Goal: Book appointment/travel/reservation

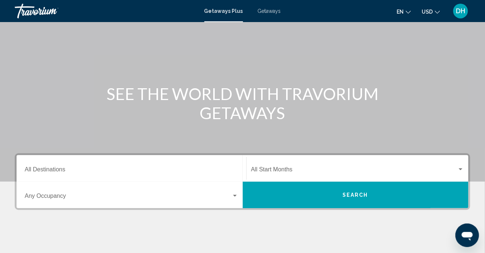
scroll to position [40, 0]
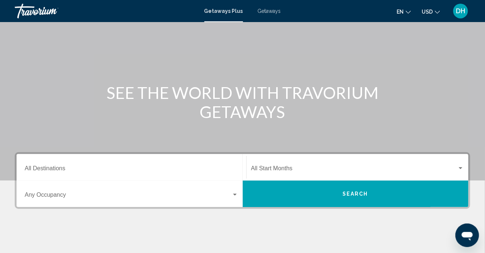
click at [455, 167] on span "Search widget" at bounding box center [354, 170] width 207 height 7
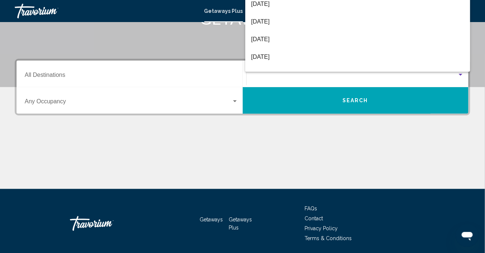
scroll to position [136, 0]
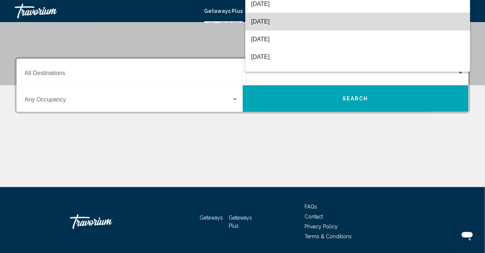
click at [284, 31] on span "[DATE]" at bounding box center [357, 22] width 213 height 18
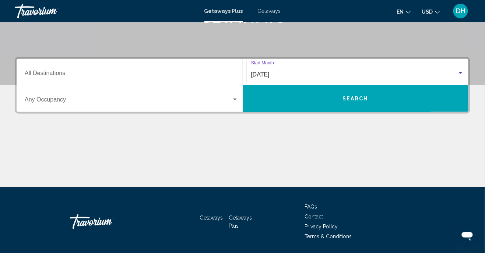
click at [68, 72] on input "Destination All Destinations" at bounding box center [132, 74] width 214 height 7
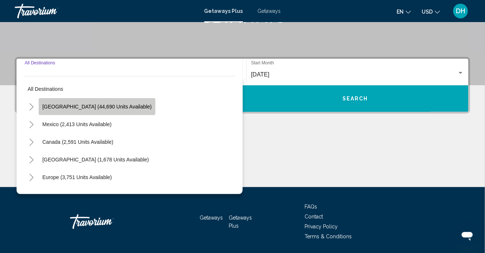
click at [124, 106] on span "[GEOGRAPHIC_DATA] (44,690 units available)" at bounding box center [96, 107] width 109 height 6
type input "**********"
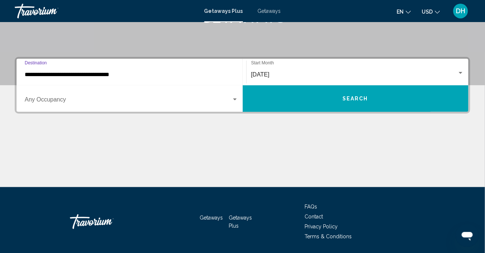
click at [235, 99] on div "Search widget" at bounding box center [235, 100] width 4 height 2
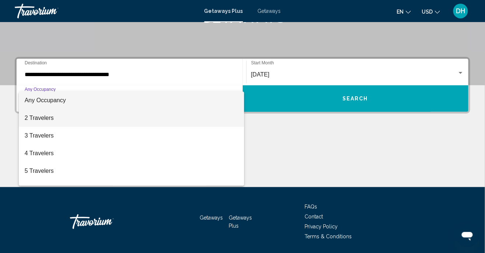
click at [56, 114] on span "2 Travelers" at bounding box center [132, 118] width 214 height 18
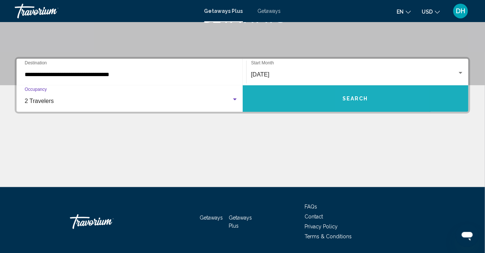
click at [360, 99] on span "Search" at bounding box center [356, 99] width 26 height 6
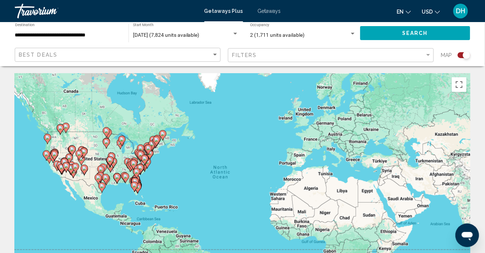
click at [118, 183] on gmp-advanced-marker "Main content" at bounding box center [116, 178] width 7 height 11
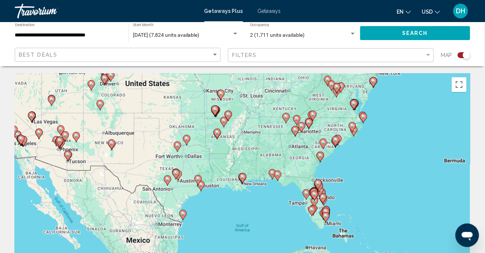
click at [245, 182] on gmp-advanced-marker "Main content" at bounding box center [242, 178] width 7 height 11
type input "**********"
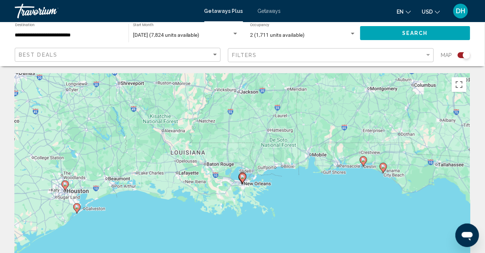
click at [467, 57] on div "Search widget" at bounding box center [466, 55] width 7 height 7
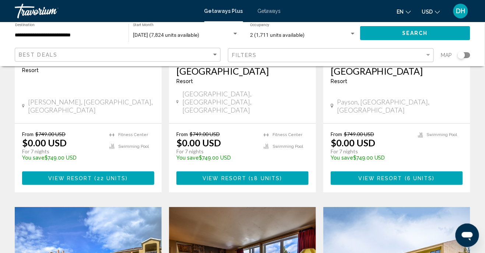
scroll to position [700, 0]
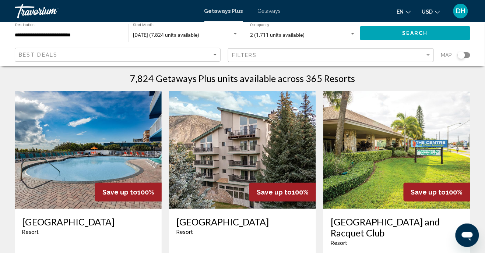
scroll to position [0, 0]
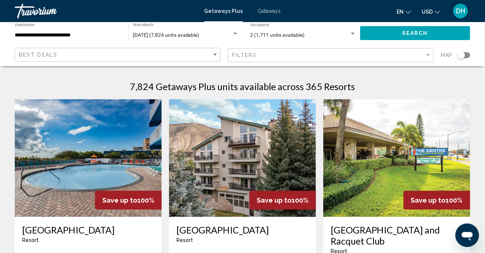
click at [120, 100] on img "Main content" at bounding box center [88, 158] width 147 height 118
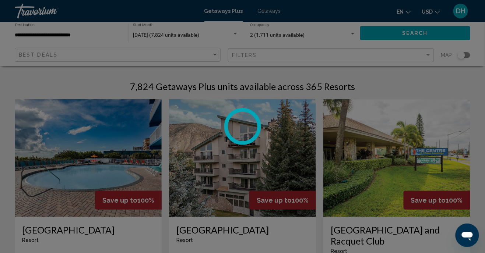
click at [94, 34] on div at bounding box center [242, 126] width 485 height 253
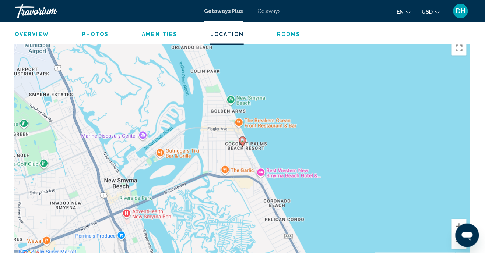
scroll to position [1053, 0]
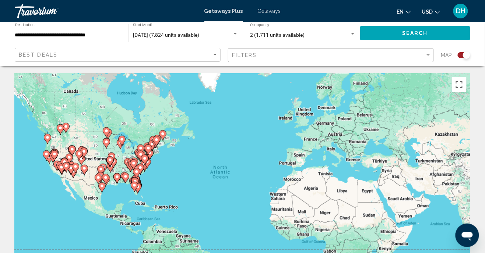
click at [226, 12] on span "Getaways Plus" at bounding box center [223, 11] width 39 height 6
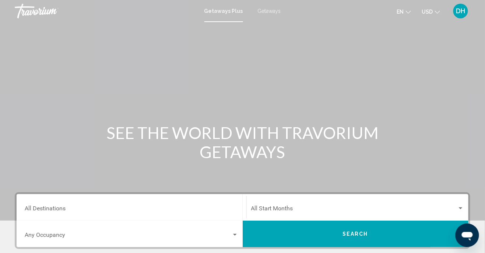
click at [73, 209] on input "Destination All Destinations" at bounding box center [132, 210] width 214 height 7
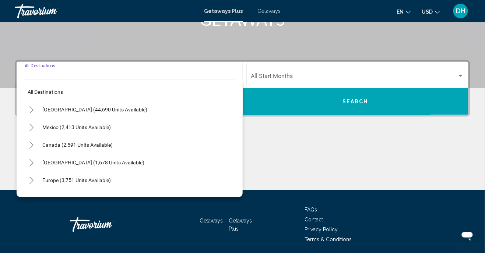
scroll to position [136, 0]
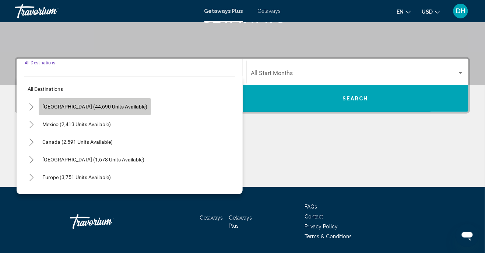
click at [119, 108] on span "[GEOGRAPHIC_DATA] (44,690 units available)" at bounding box center [94, 107] width 105 height 6
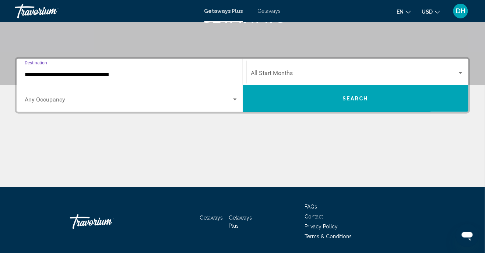
click at [127, 76] on input "**********" at bounding box center [132, 74] width 214 height 7
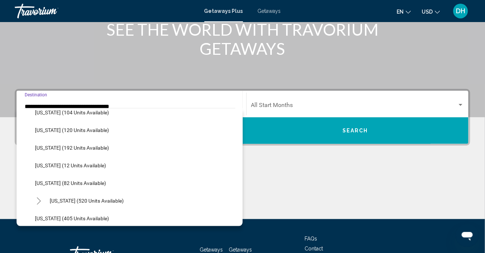
scroll to position [210, 0]
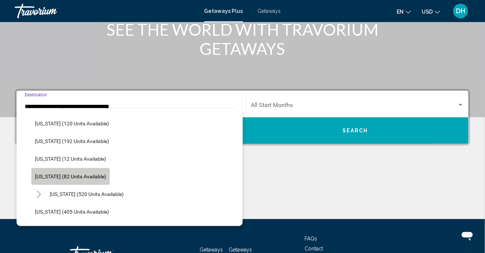
click at [93, 178] on span "[US_STATE] (82 units available)" at bounding box center [70, 177] width 71 height 6
type input "**********"
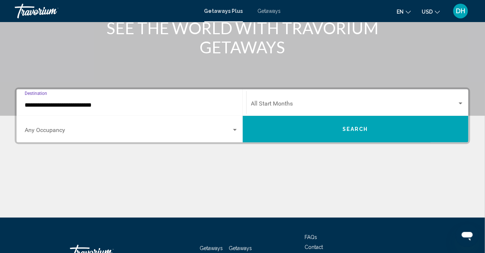
scroll to position [136, 0]
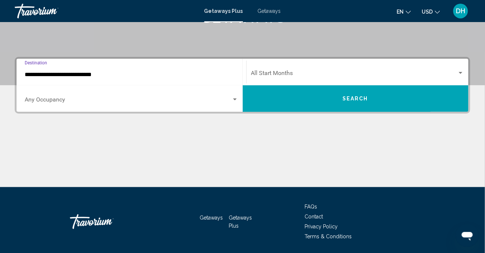
click at [463, 73] on div "Search widget" at bounding box center [461, 73] width 4 height 2
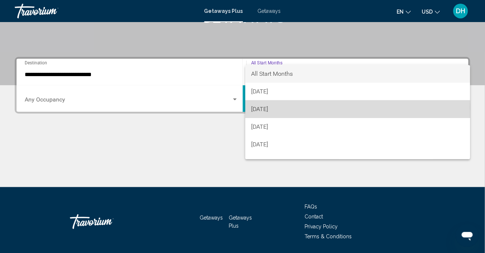
click at [286, 113] on span "[DATE]" at bounding box center [357, 110] width 213 height 18
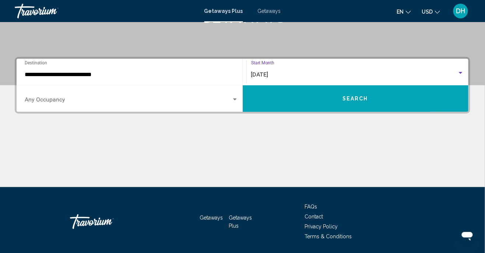
click at [332, 99] on button "Search" at bounding box center [356, 98] width 226 height 27
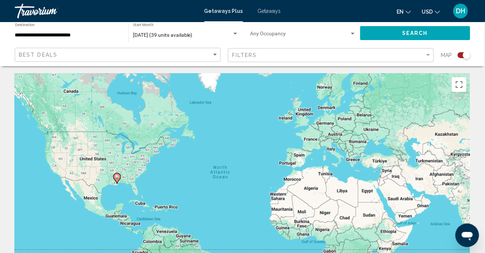
click at [117, 182] on icon "Main content" at bounding box center [116, 179] width 7 height 10
type input "**********"
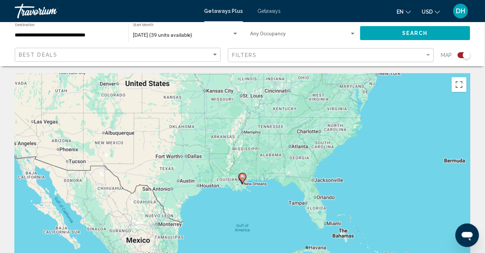
click at [398, 34] on button "Search" at bounding box center [415, 33] width 110 height 14
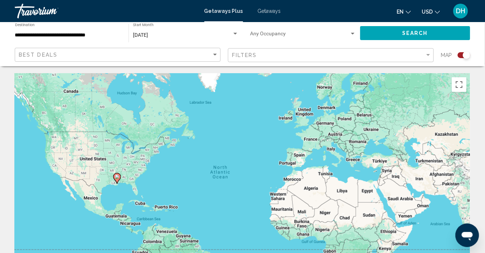
click at [267, 11] on span "Getaways" at bounding box center [269, 11] width 23 height 6
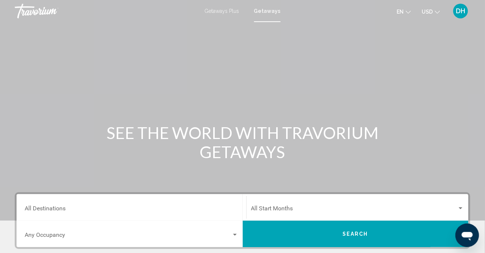
click at [77, 208] on input "Destination All Destinations" at bounding box center [132, 210] width 214 height 7
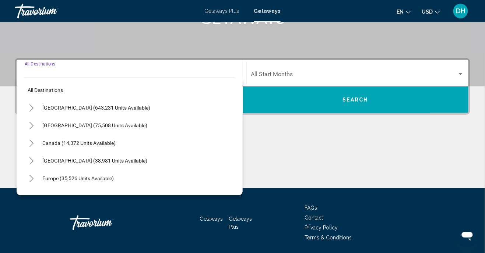
scroll to position [136, 0]
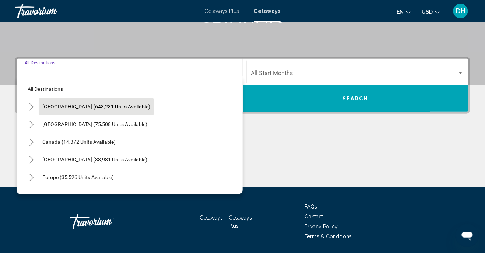
click at [125, 108] on span "[GEOGRAPHIC_DATA] (643,231 units available)" at bounding box center [96, 107] width 108 height 6
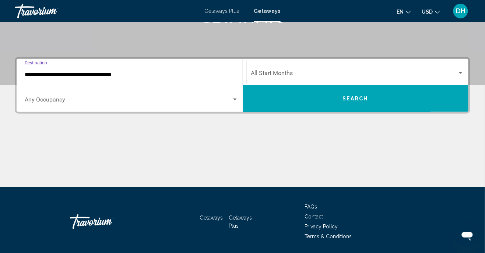
click at [130, 74] on input "**********" at bounding box center [132, 74] width 214 height 7
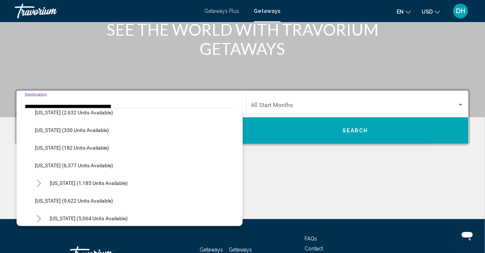
scroll to position [241, 0]
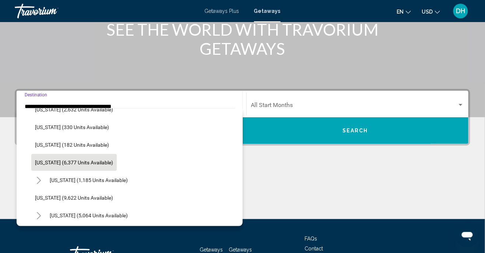
click at [100, 162] on span "[US_STATE] (6,377 units available)" at bounding box center [74, 163] width 78 height 6
type input "**********"
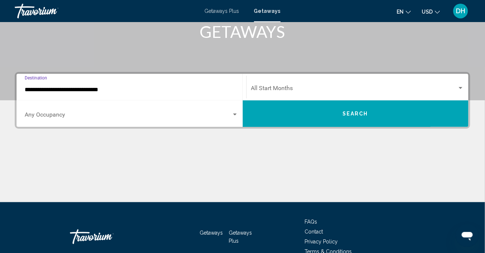
scroll to position [136, 0]
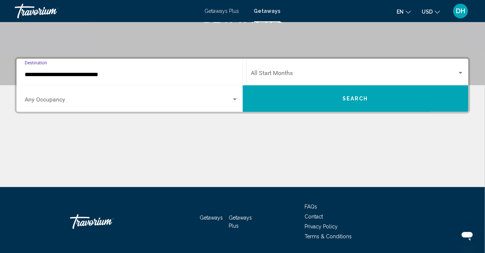
click at [461, 73] on div "Search widget" at bounding box center [461, 73] width 4 height 2
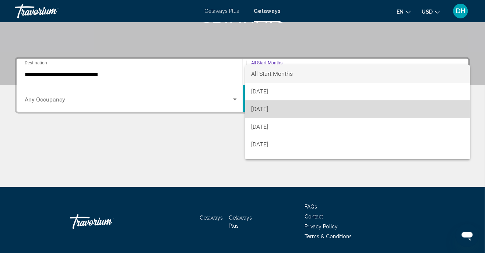
click at [284, 111] on span "[DATE]" at bounding box center [357, 110] width 213 height 18
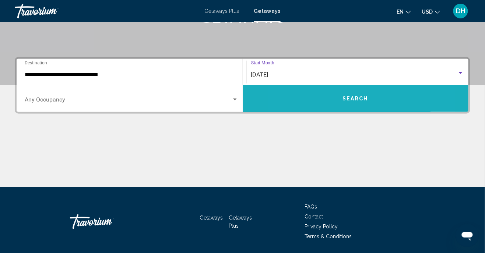
click at [322, 101] on button "Search" at bounding box center [356, 98] width 226 height 27
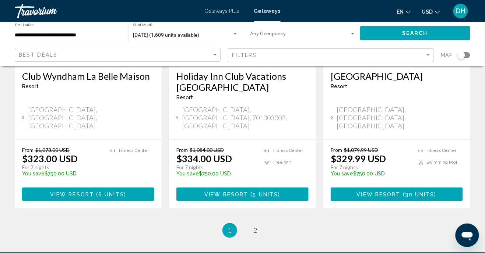
scroll to position [1023, 0]
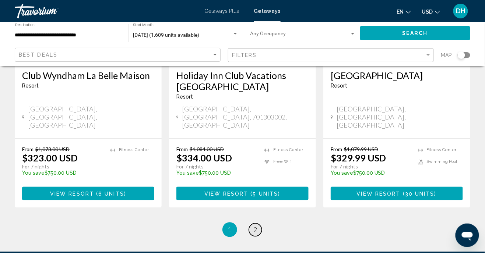
click at [256, 226] on span "2" at bounding box center [256, 230] width 4 height 8
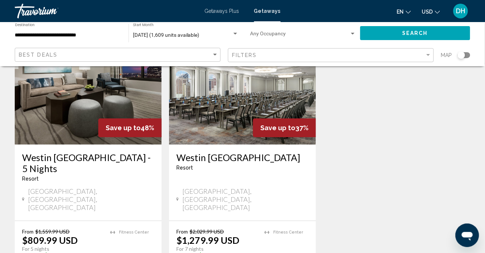
scroll to position [630, 0]
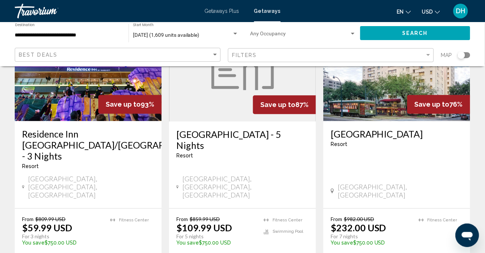
scroll to position [385, 0]
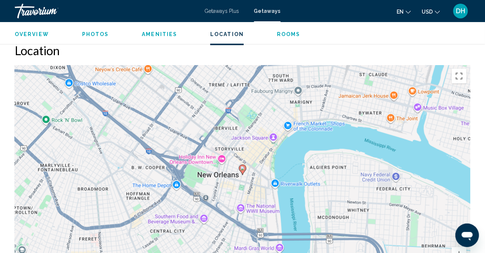
scroll to position [893, 0]
click at [243, 172] on icon "Main content" at bounding box center [242, 170] width 7 height 10
click at [245, 172] on gmp-advanced-marker "Main content" at bounding box center [242, 169] width 7 height 11
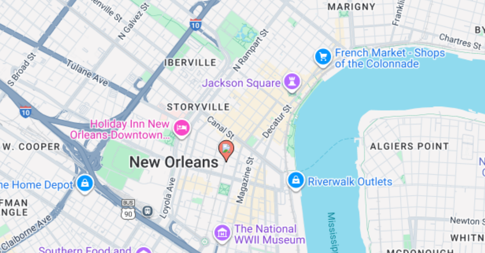
scroll to position [899, 0]
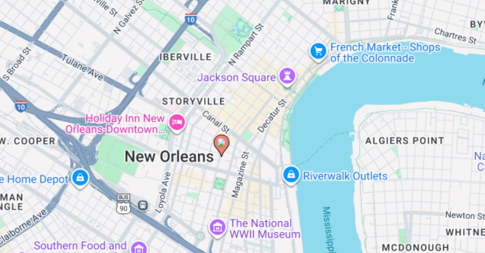
click at [247, 164] on gmp-advanced-marker "Main content" at bounding box center [244, 162] width 7 height 11
click at [244, 162] on image "Main content" at bounding box center [244, 161] width 4 height 4
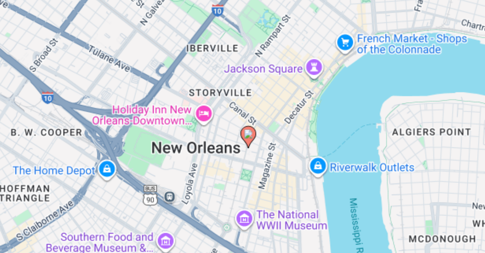
click at [256, 159] on icon "Main content" at bounding box center [256, 159] width 7 height 10
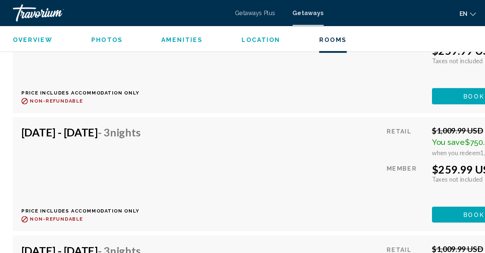
scroll to position [4055, 0]
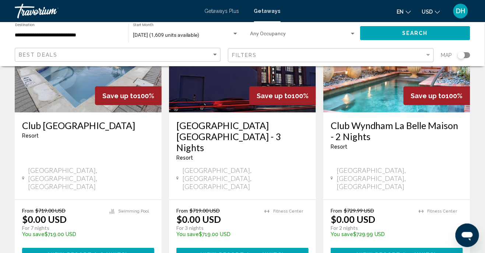
scroll to position [104, 0]
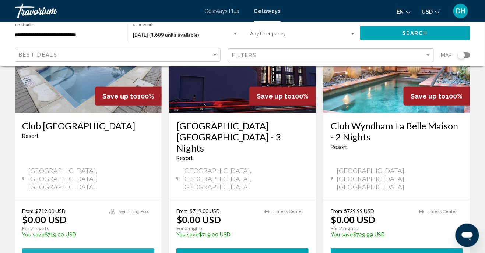
click at [96, 253] on span "( 16 units )" at bounding box center [110, 256] width 36 height 6
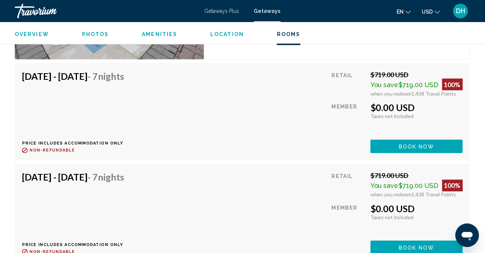
scroll to position [1772, 0]
